Goal: Check status: Check status

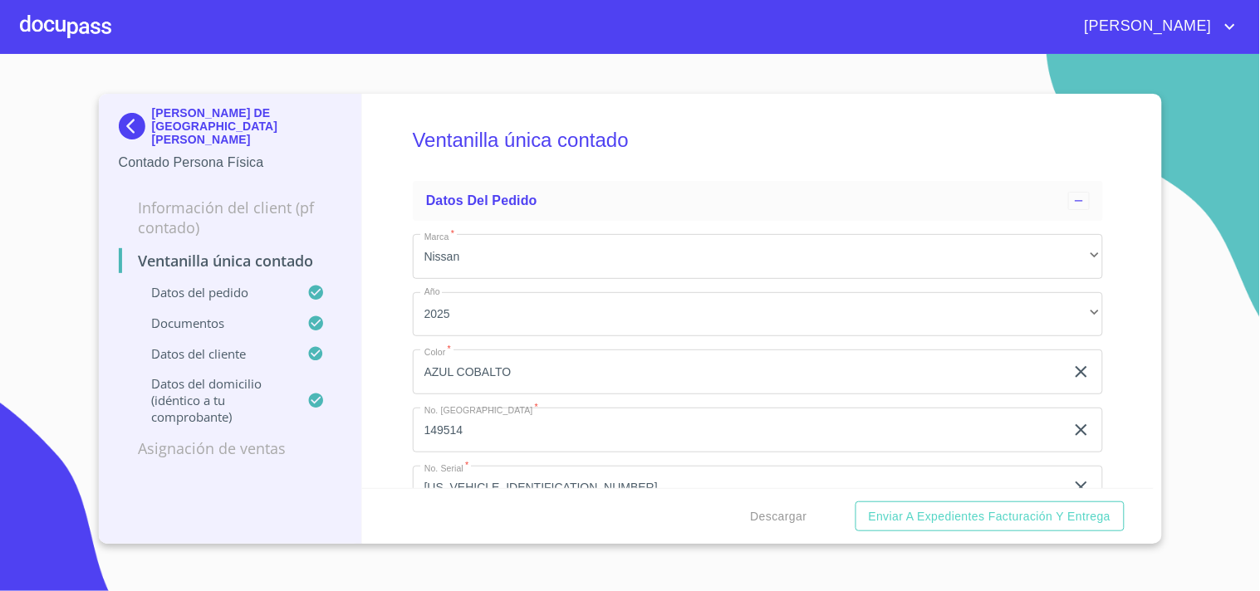
click at [139, 119] on img at bounding box center [135, 126] width 33 height 27
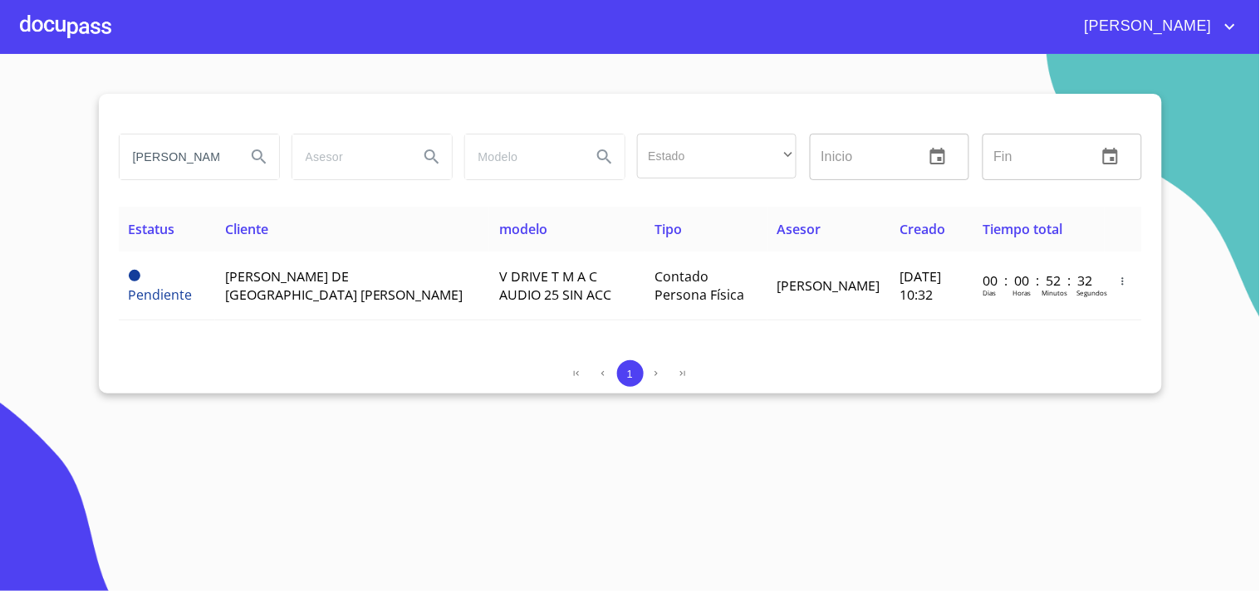
scroll to position [0, 137]
drag, startPoint x: 131, startPoint y: 154, endPoint x: 517, endPoint y: 170, distance: 385.7
click at [517, 170] on div "[PERSON_NAME] DE [GEOGRAPHIC_DATA] Estado ​ ​ Inicio ​ Fin ​" at bounding box center [630, 157] width 1036 height 60
type input "A"
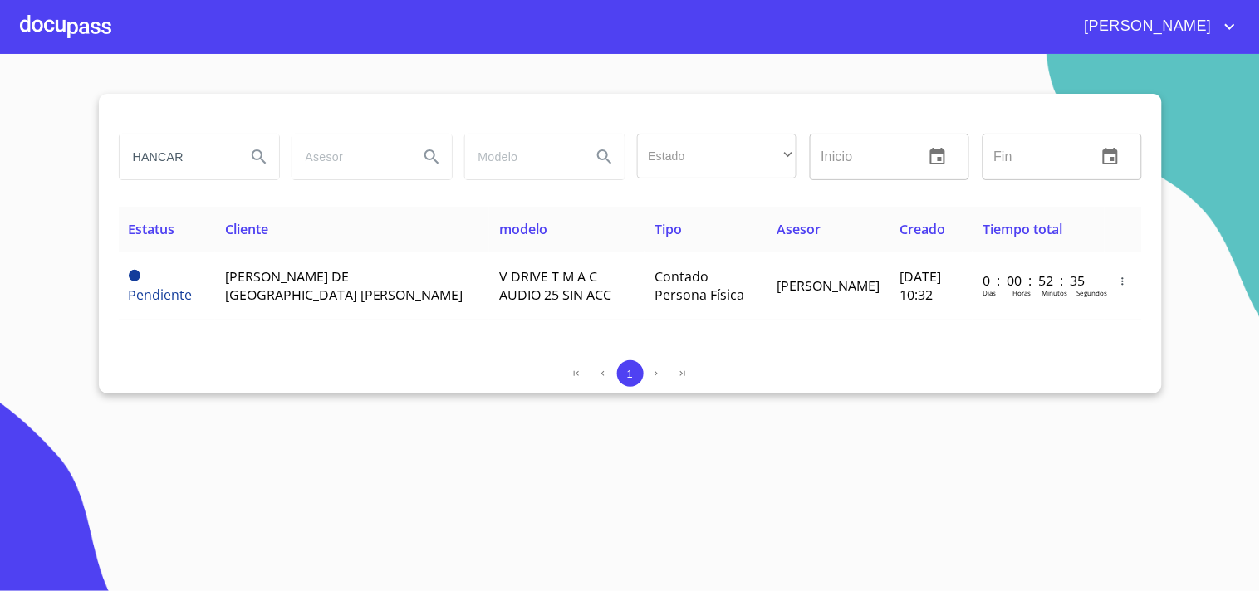
type input "HANCAR"
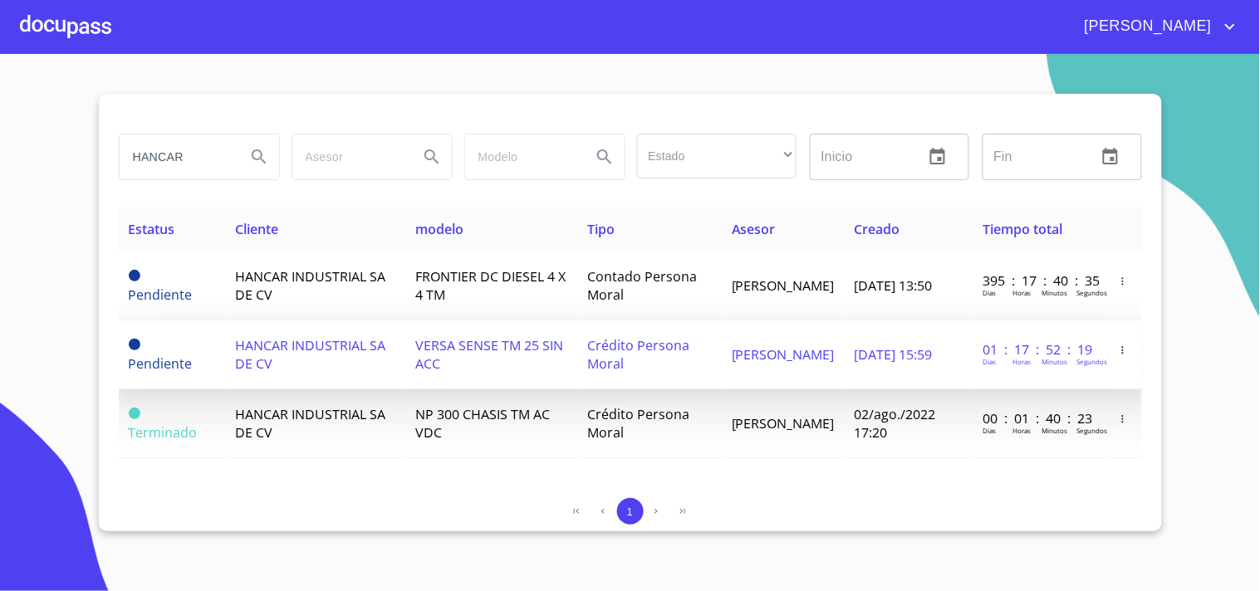
click at [666, 371] on td "Crédito Persona Moral" at bounding box center [649, 355] width 145 height 69
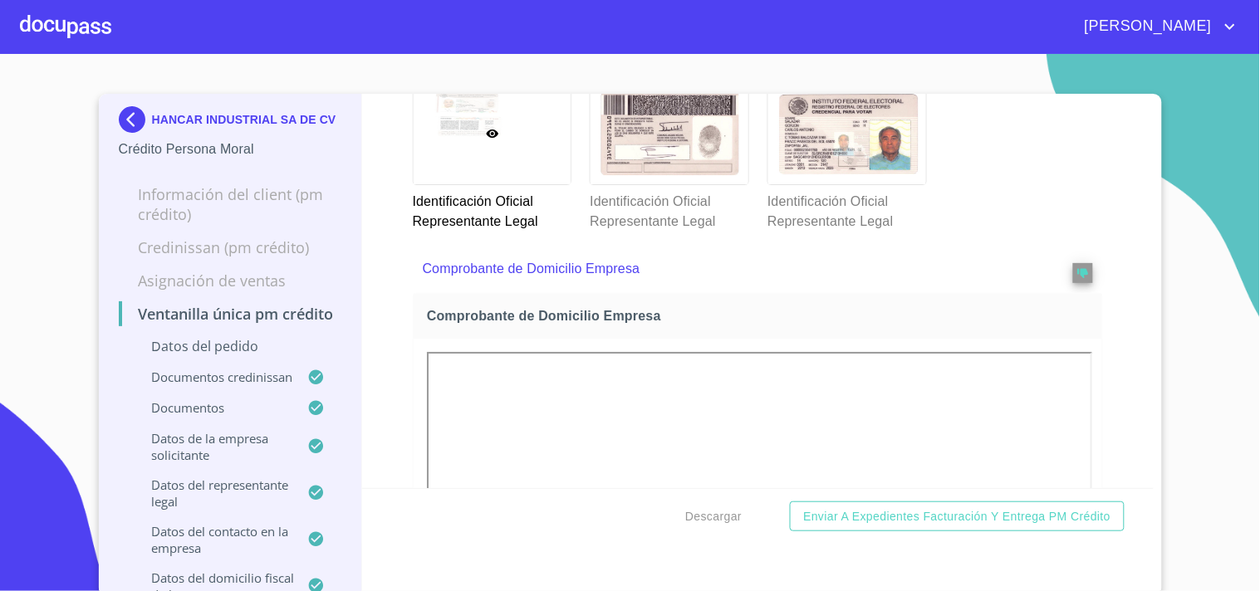
scroll to position [92, 0]
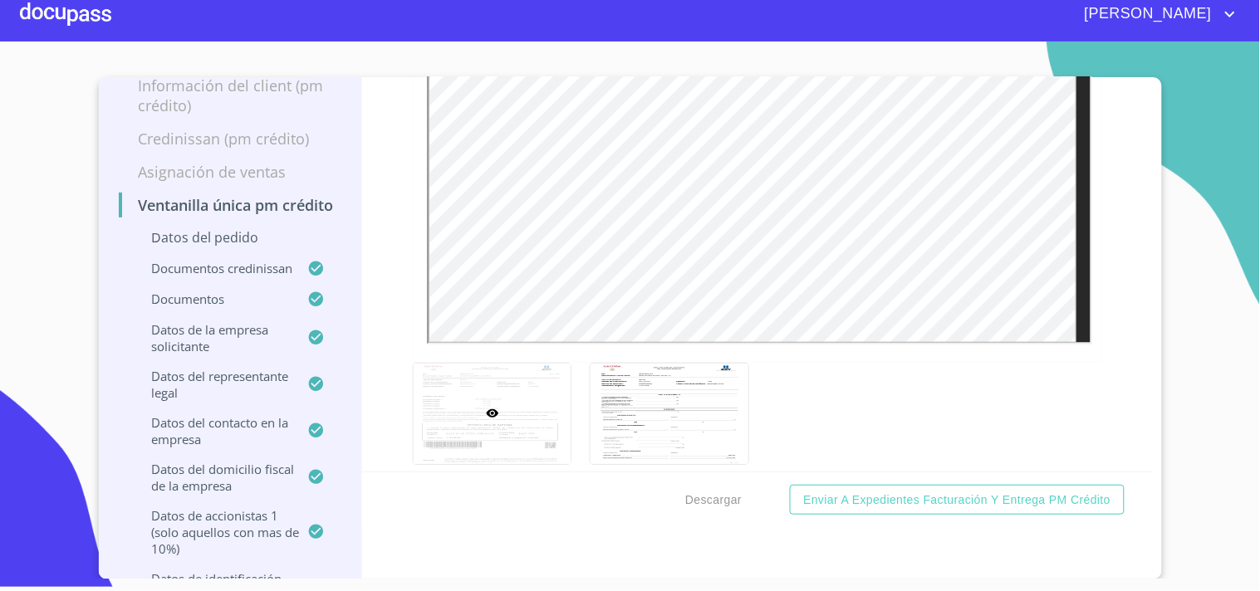
scroll to position [5277, 0]
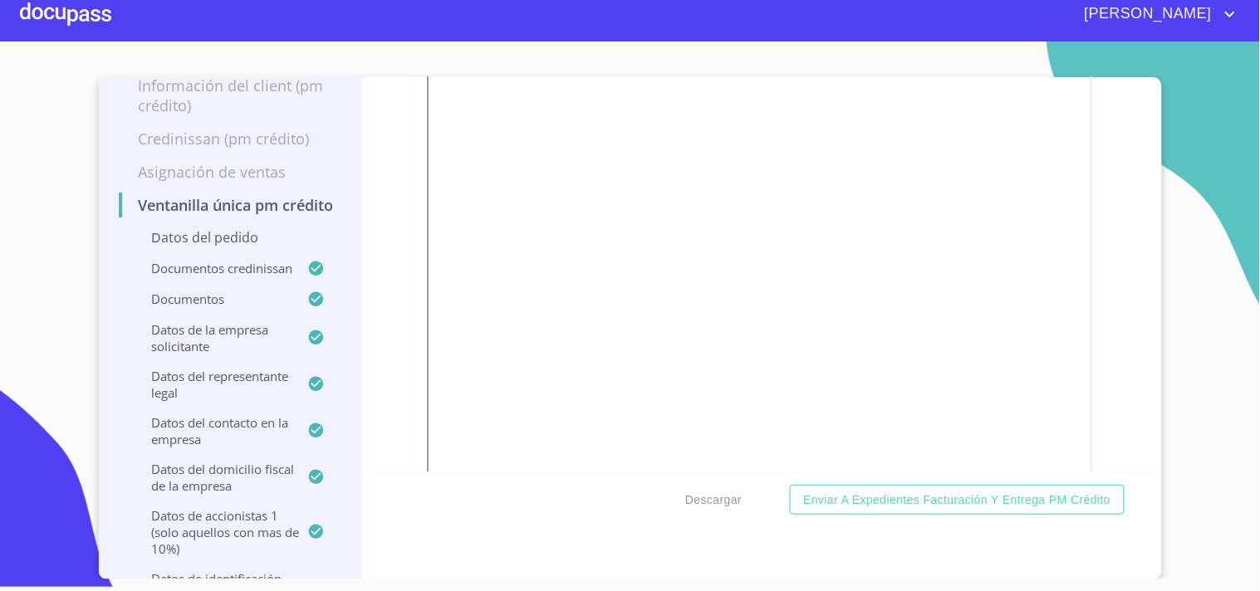
scroll to position [10402, 0]
